Goal: Information Seeking & Learning: Learn about a topic

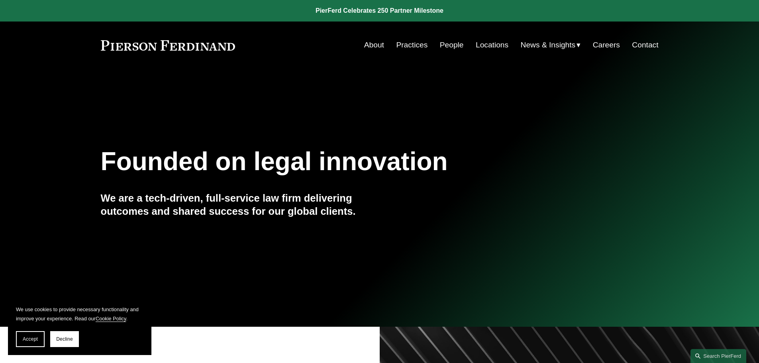
click at [451, 46] on link "People" at bounding box center [452, 44] width 24 height 15
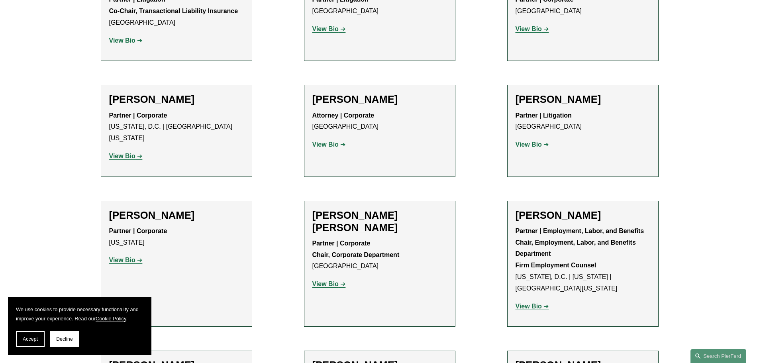
scroll to position [2950, 0]
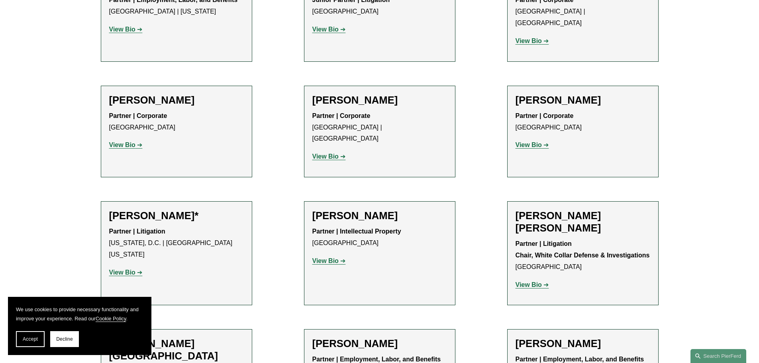
scroll to position [4425, 0]
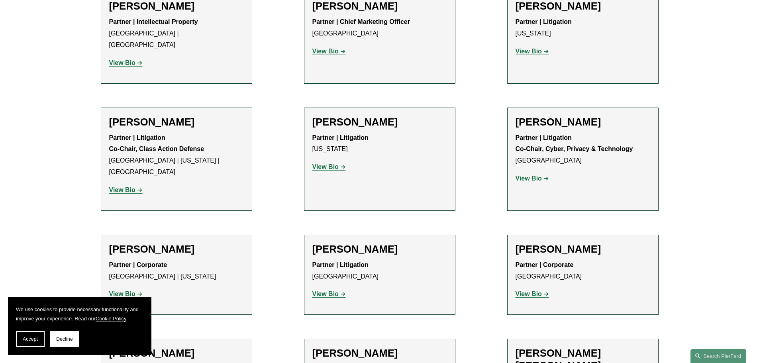
scroll to position [7017, 0]
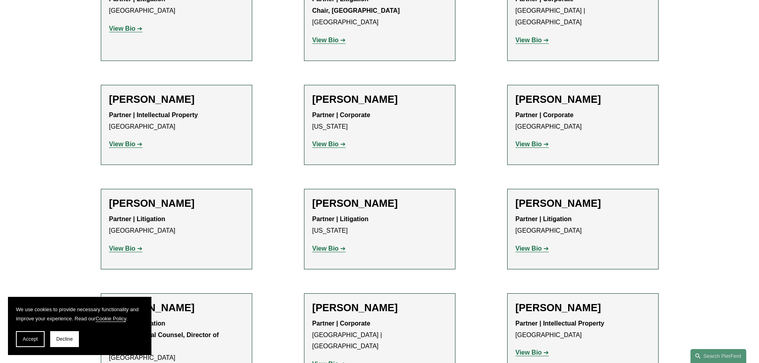
scroll to position [8372, 0]
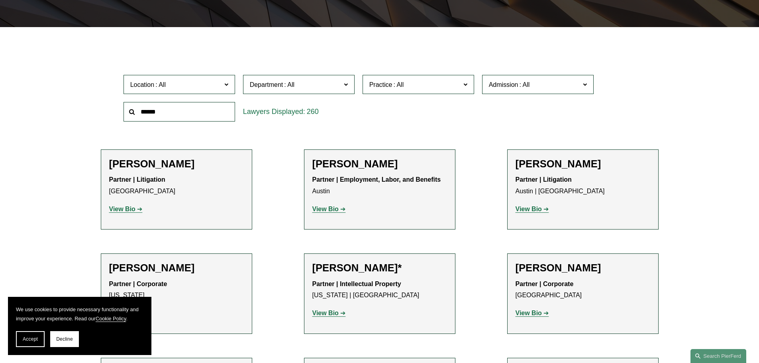
scroll to position [0, 0]
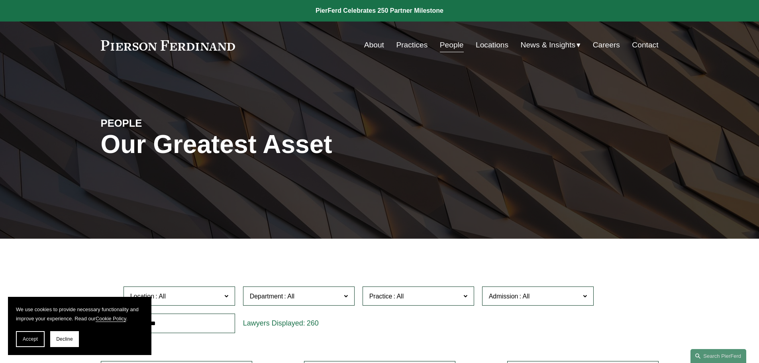
click at [374, 44] on link "About" at bounding box center [374, 44] width 20 height 15
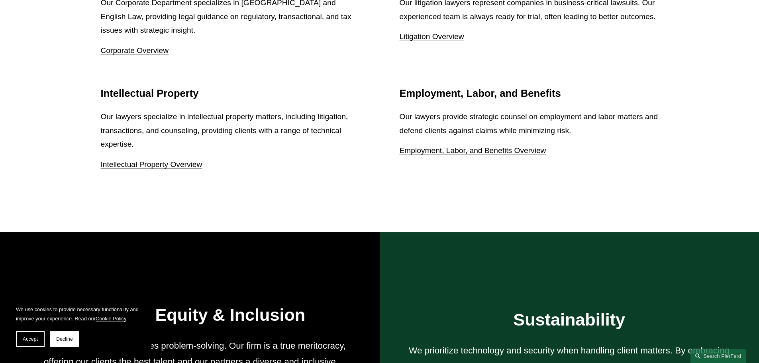
scroll to position [1236, 0]
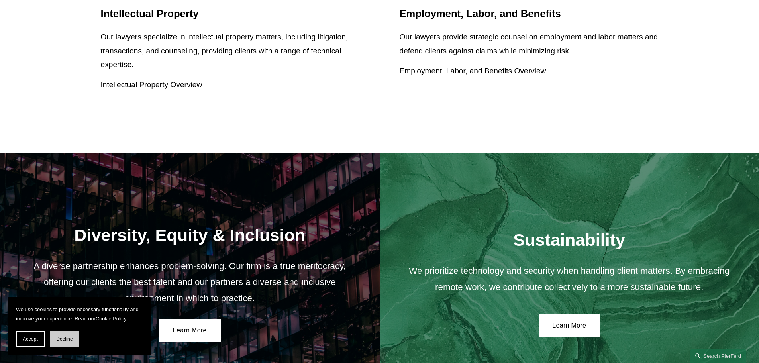
click at [66, 343] on button "Decline" at bounding box center [64, 339] width 29 height 16
